Goal: Task Accomplishment & Management: Use online tool/utility

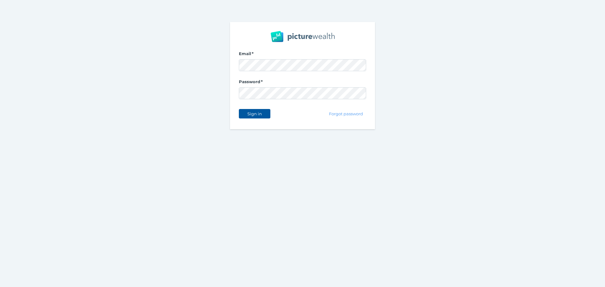
click at [270, 112] on div "Sign in Forgot password" at bounding box center [302, 113] width 127 height 13
click at [261, 113] on span "Sign in" at bounding box center [254, 113] width 20 height 5
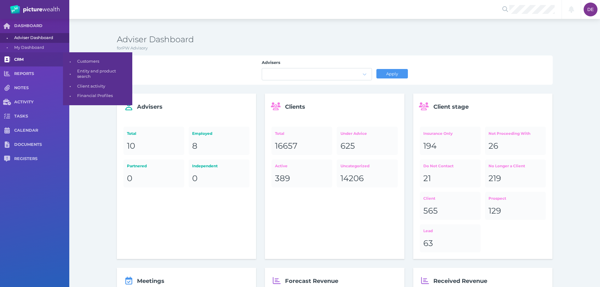
click at [26, 60] on span "CRM" at bounding box center [41, 59] width 55 height 5
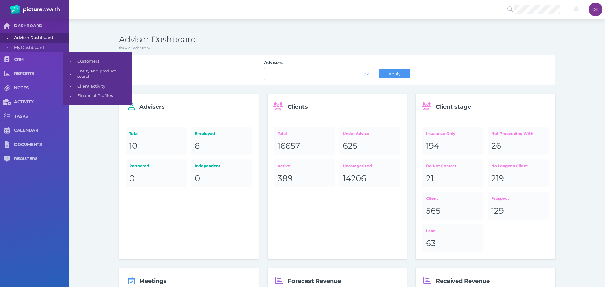
select select "25"
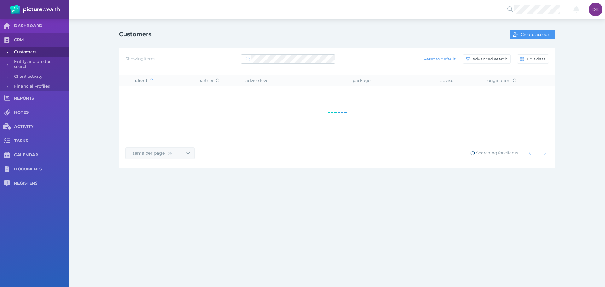
click at [305, 53] on div "Showing items Reset to default Advanced search Edit data" at bounding box center [336, 58] width 423 height 13
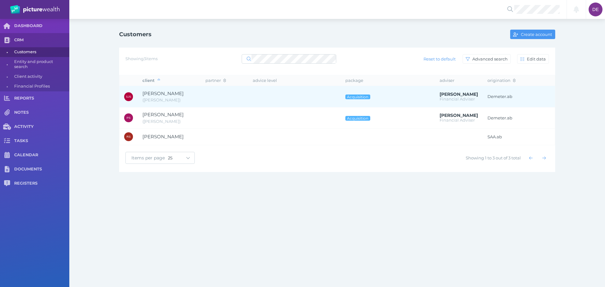
click at [173, 97] on span "[PERSON_NAME]" at bounding box center [169, 93] width 54 height 7
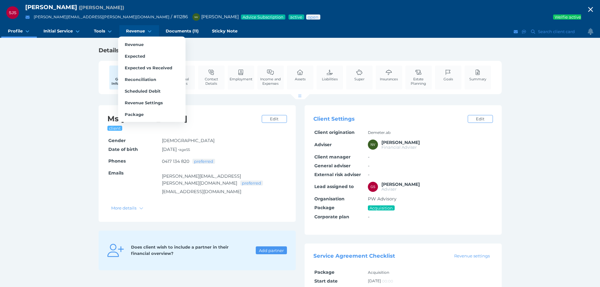
click at [147, 32] on icon at bounding box center [150, 31] width 6 height 5
select select "25"
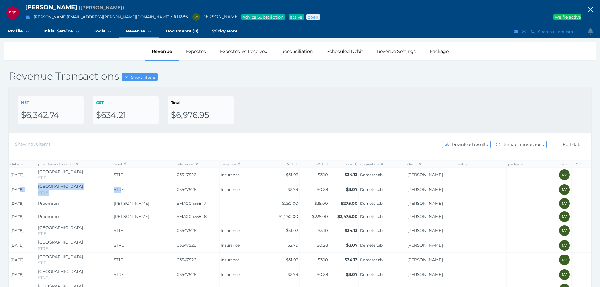
drag, startPoint x: 18, startPoint y: 189, endPoint x: 120, endPoint y: 189, distance: 101.7
click at [120, 189] on tr "[DATE] [GEOGRAPHIC_DATA] STRE STRE 03547926 Insurance $2.79 $0.28 $3.07 Demeter…" at bounding box center [309, 189] width 600 height 15
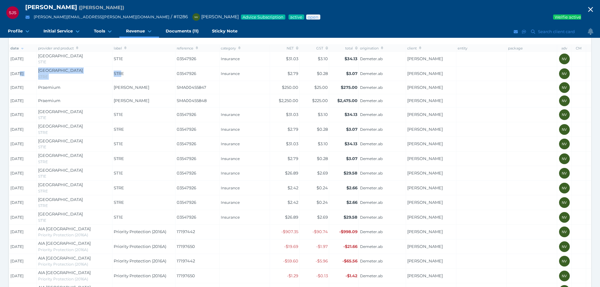
scroll to position [126, 0]
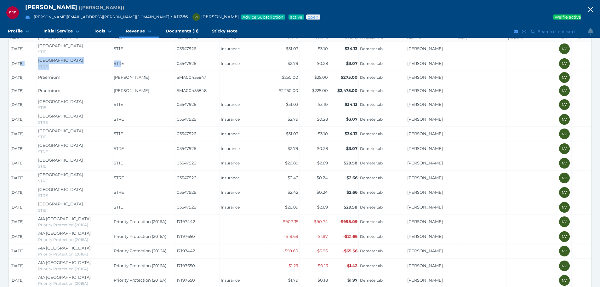
drag, startPoint x: 33, startPoint y: 220, endPoint x: 3, endPoint y: 219, distance: 30.3
click at [3, 219] on div "Revenue Expected Expected vs Received Reconciliation Scheduled Debit Revenue Se…" at bounding box center [300, 174] width 600 height 516
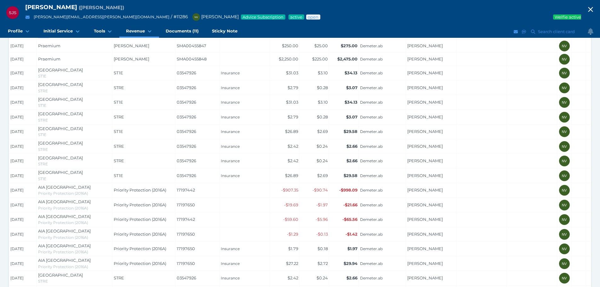
scroll to position [189, 0]
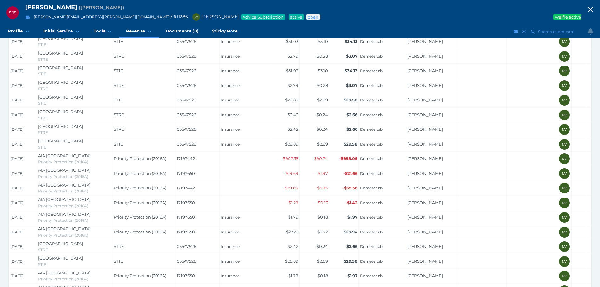
drag, startPoint x: 24, startPoint y: 198, endPoint x: 201, endPoint y: 204, distance: 177.1
click at [201, 204] on tr "[DATE] AIA Australia Priority Protection (2016A) Priority Protection (2016A) 17…" at bounding box center [309, 202] width 600 height 15
